Goal: Transaction & Acquisition: Purchase product/service

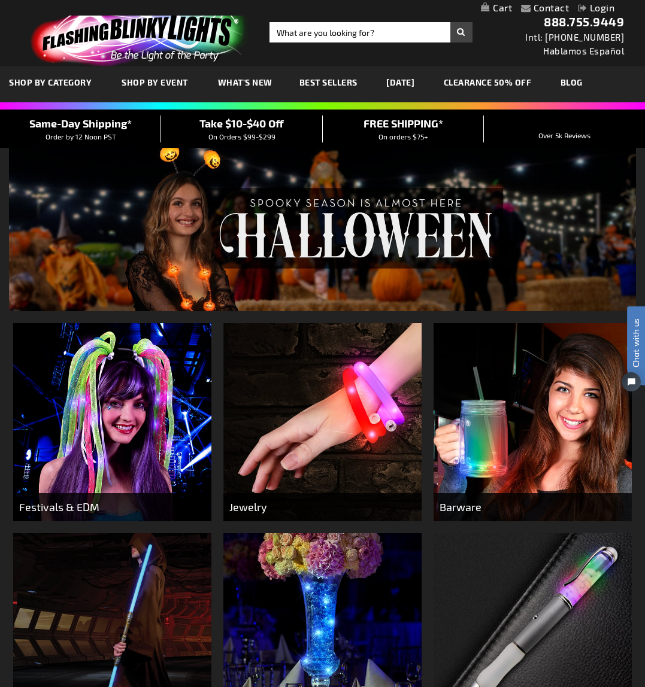
drag, startPoint x: 333, startPoint y: 35, endPoint x: 395, endPoint y: 71, distance: 71.6
click at [333, 35] on div "Close dialog Get 10% Off Subscribe and save [DATE] Unlock Offer Submit" at bounding box center [322, 343] width 645 height 687
click at [363, 32] on input "Search" at bounding box center [370, 32] width 203 height 20
type input "led wristbands"
click at [461, 32] on button "Search" at bounding box center [461, 32] width 22 height 20
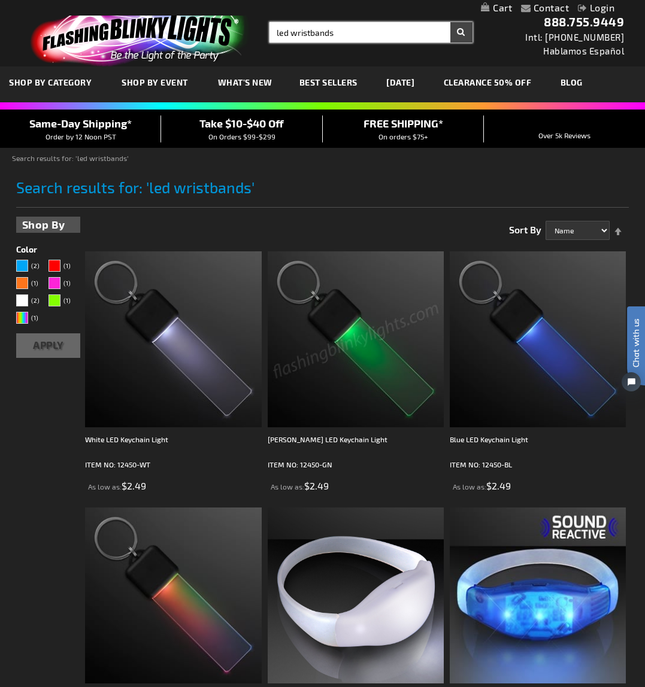
click at [317, 32] on input "led wristbands" at bounding box center [370, 32] width 203 height 20
click at [314, 44] on div "Toggle Nav Search Search led wristbands × Search 888.755.9449 Intl: 818-753-830…" at bounding box center [322, 33] width 645 height 66
click at [317, 35] on input "led wristbands" at bounding box center [370, 32] width 203 height 20
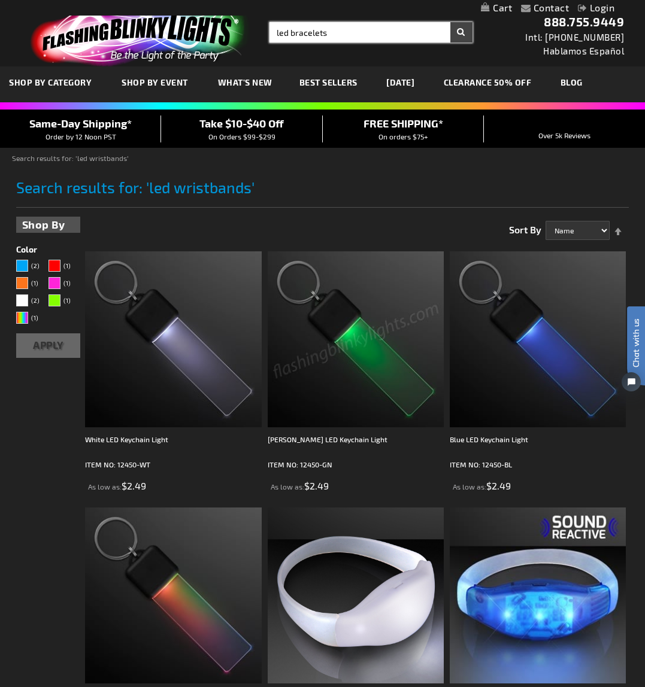
type input "led bracelets"
click at [461, 32] on button "Search" at bounding box center [461, 32] width 22 height 20
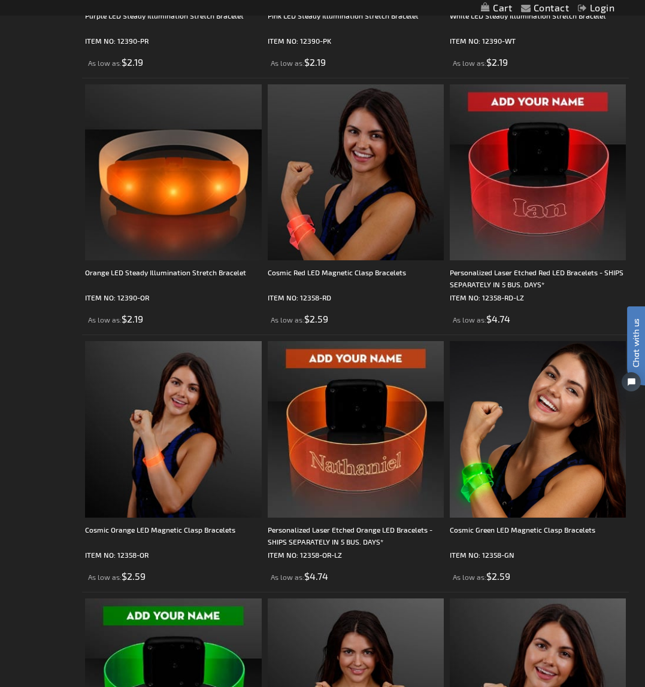
scroll to position [3003, 0]
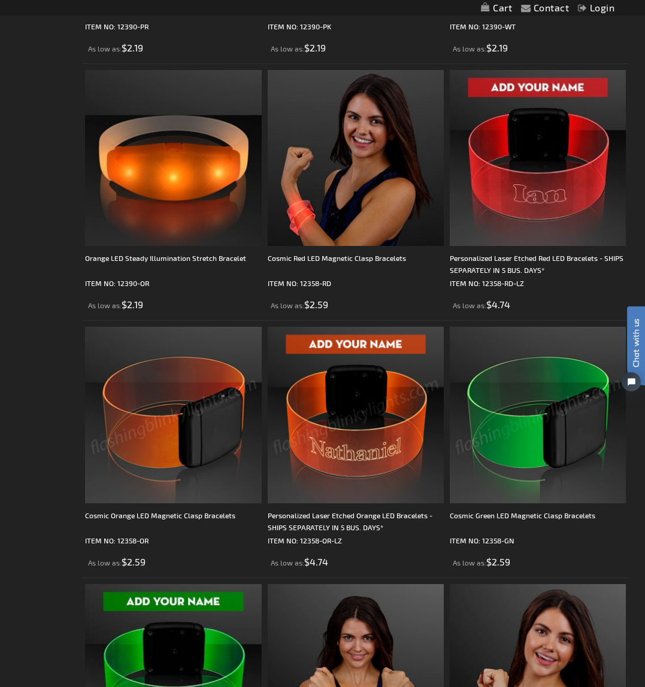
click at [333, 409] on img at bounding box center [356, 415] width 176 height 176
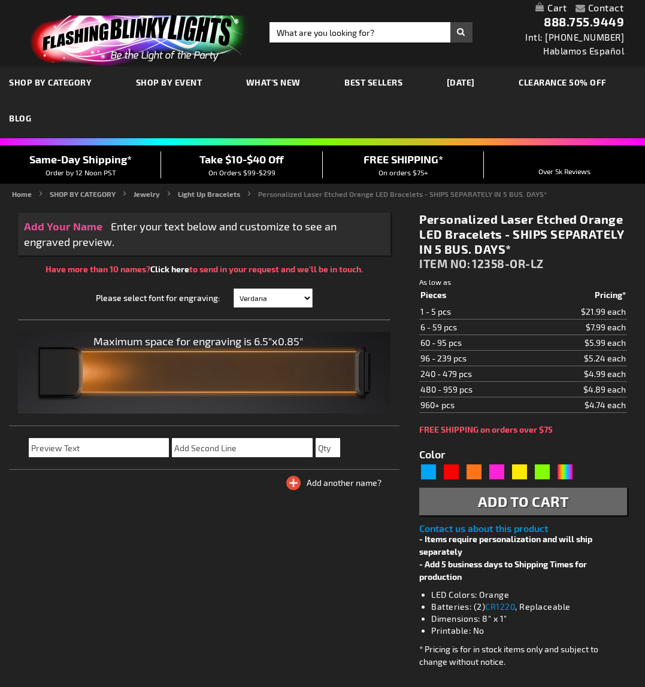
type input "5637"
